Goal: Information Seeking & Learning: Learn about a topic

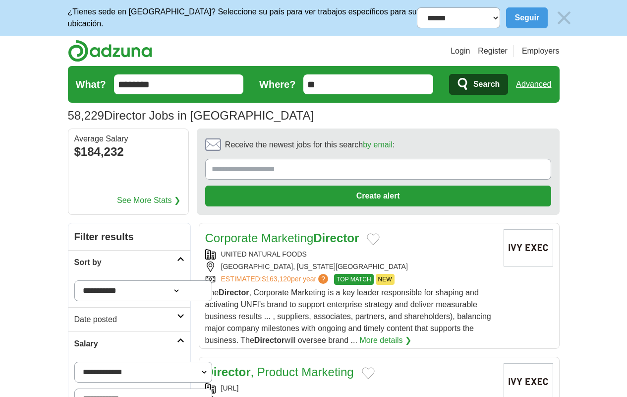
scroll to position [1219, 0]
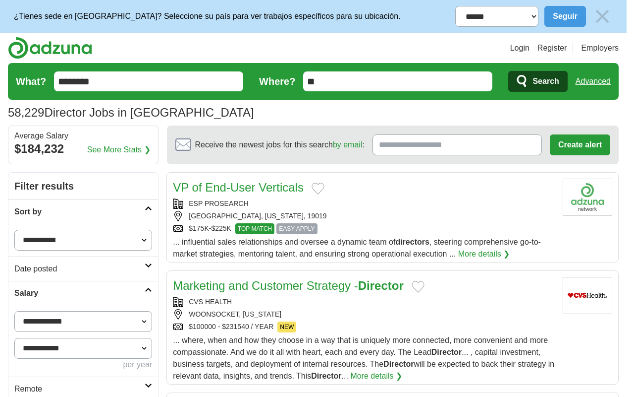
scroll to position [1267, 0]
